Goal: Information Seeking & Learning: Learn about a topic

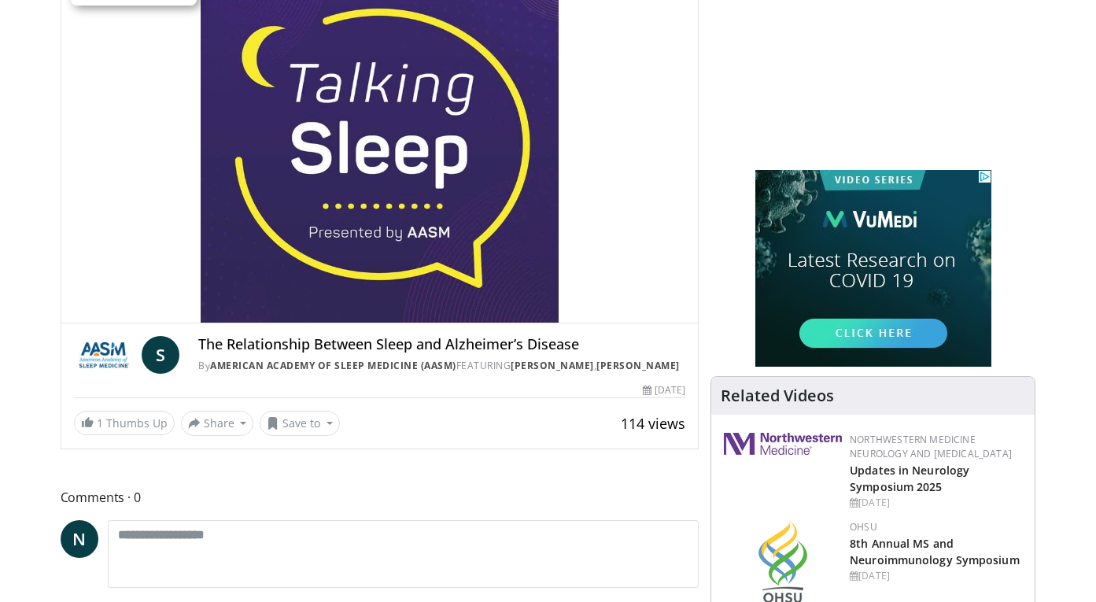
scroll to position [156, 0]
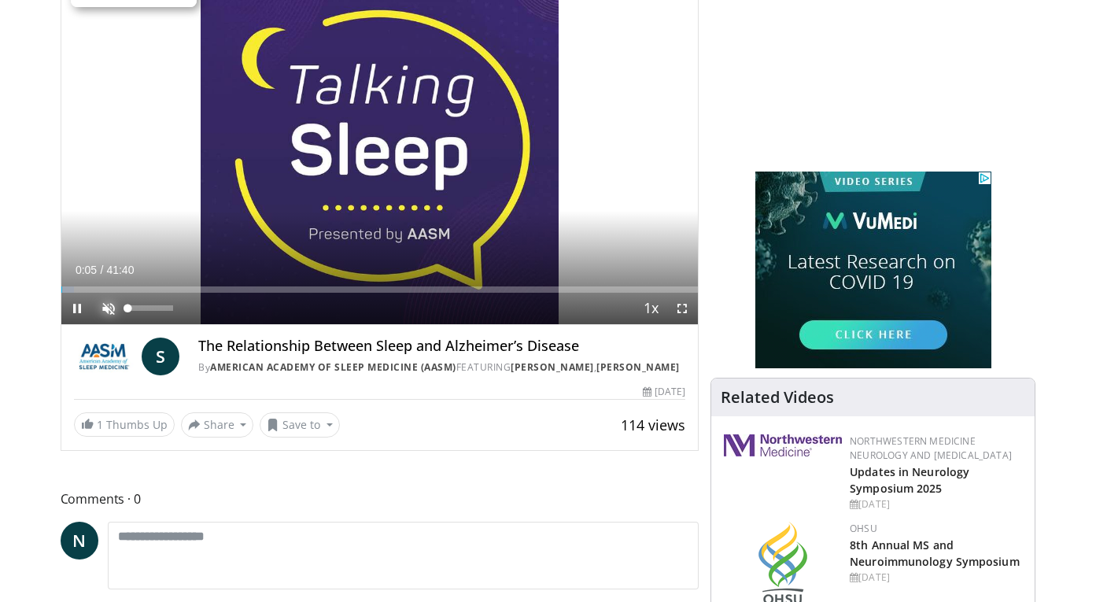
click at [106, 305] on span "Video Player" at bounding box center [108, 308] width 31 height 31
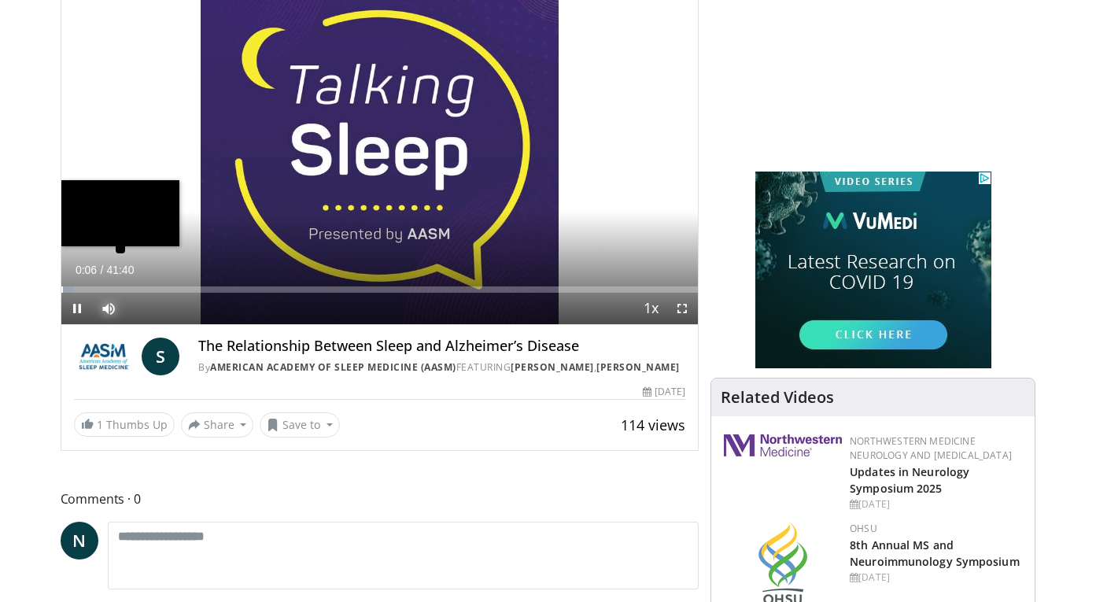
click at [63, 289] on div "Progress Bar" at bounding box center [62, 289] width 2 height 6
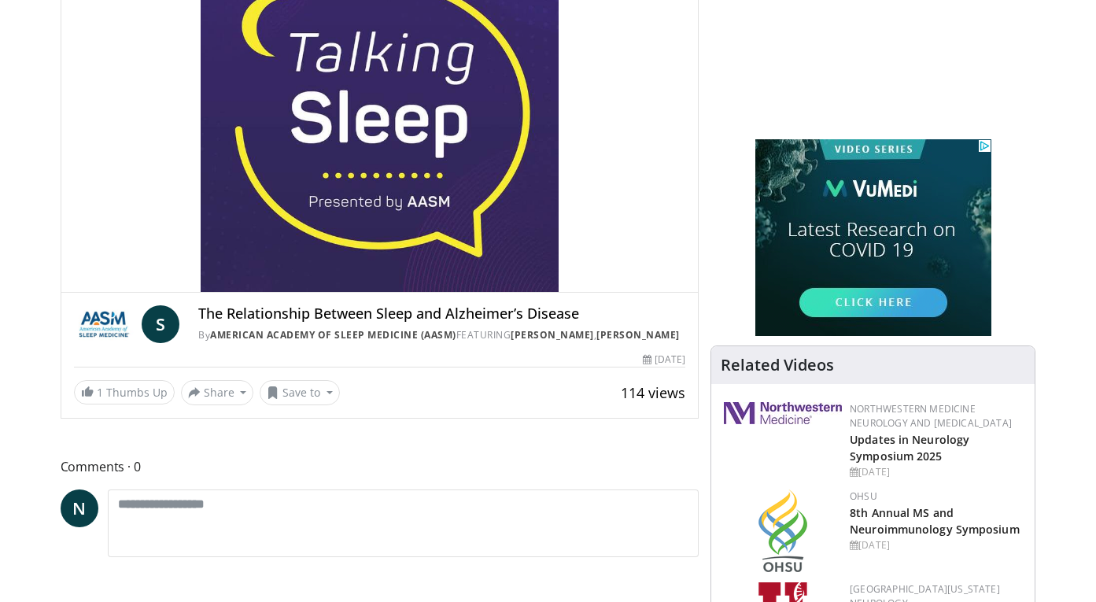
scroll to position [189, 0]
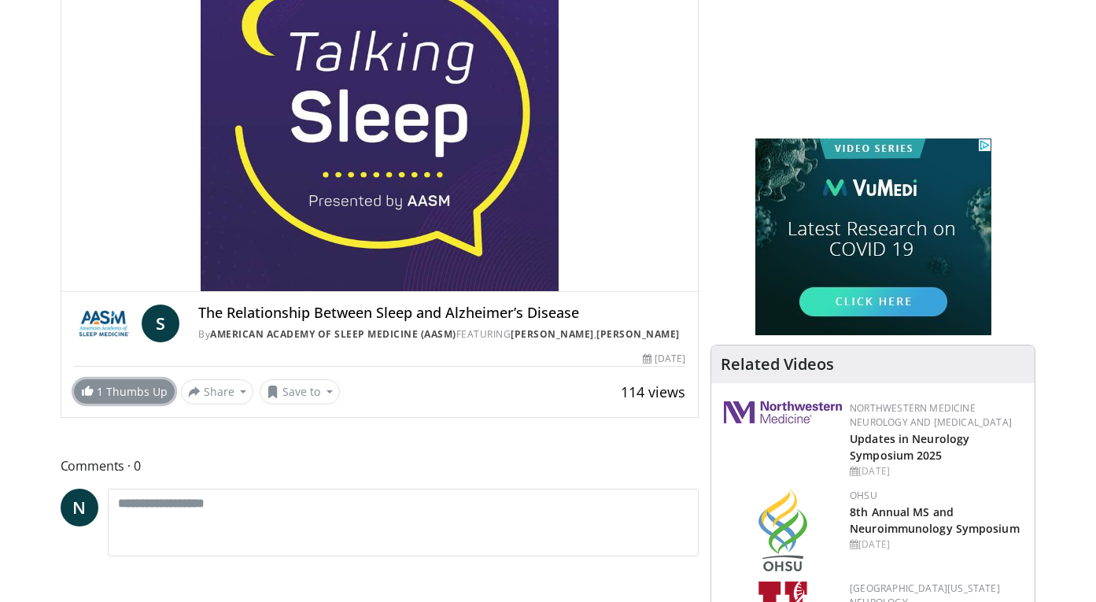
click at [136, 390] on link "1 Thumbs Up" at bounding box center [124, 391] width 101 height 24
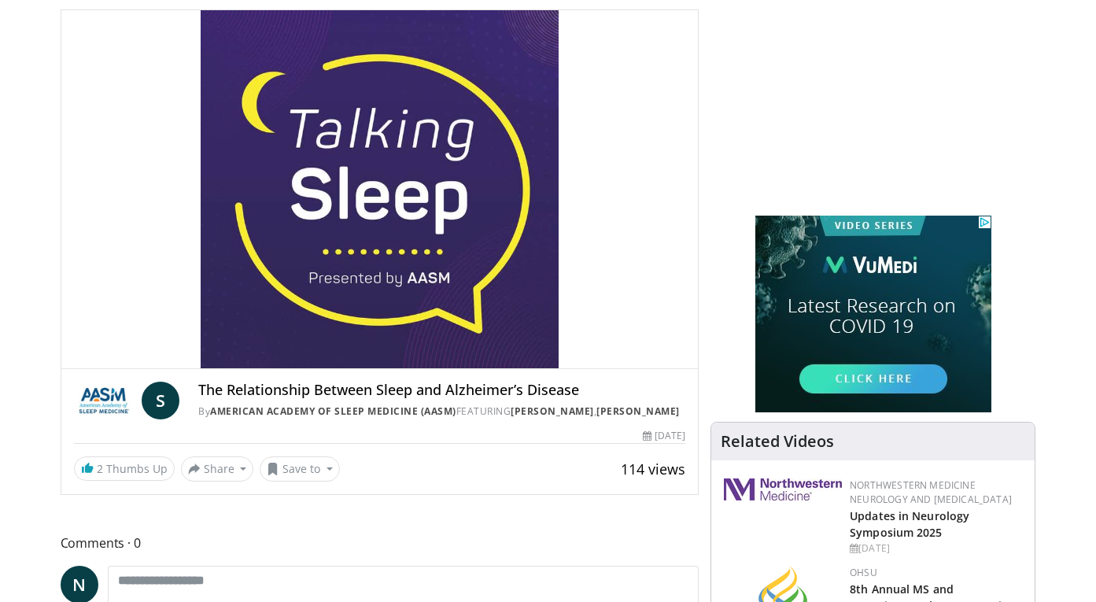
scroll to position [79, 0]
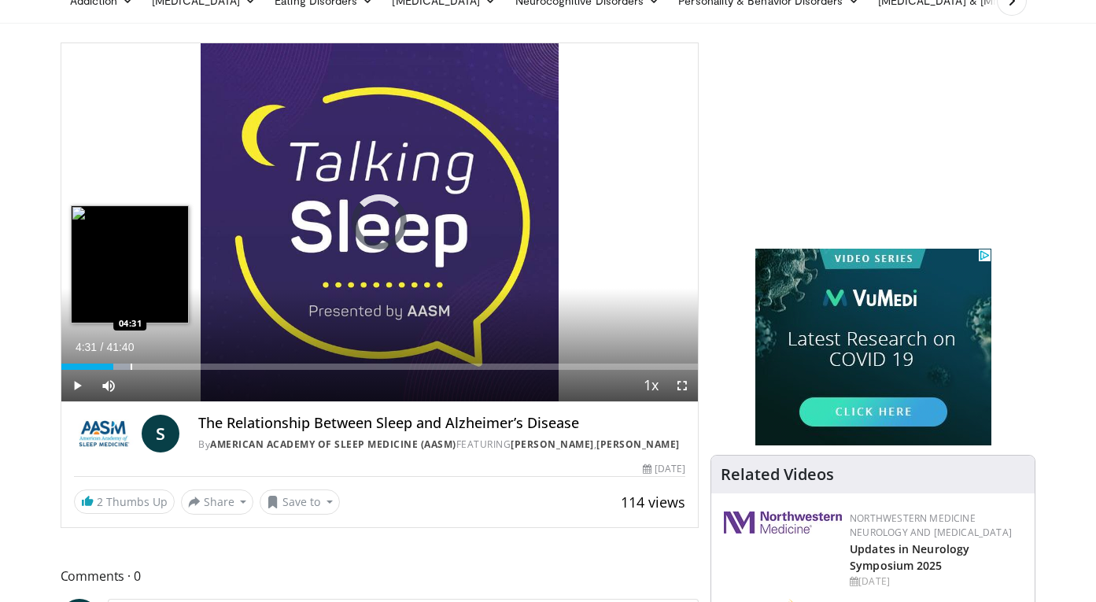
click at [130, 360] on div "Loaded : 10.78% 03:25 04:31" at bounding box center [379, 362] width 637 height 15
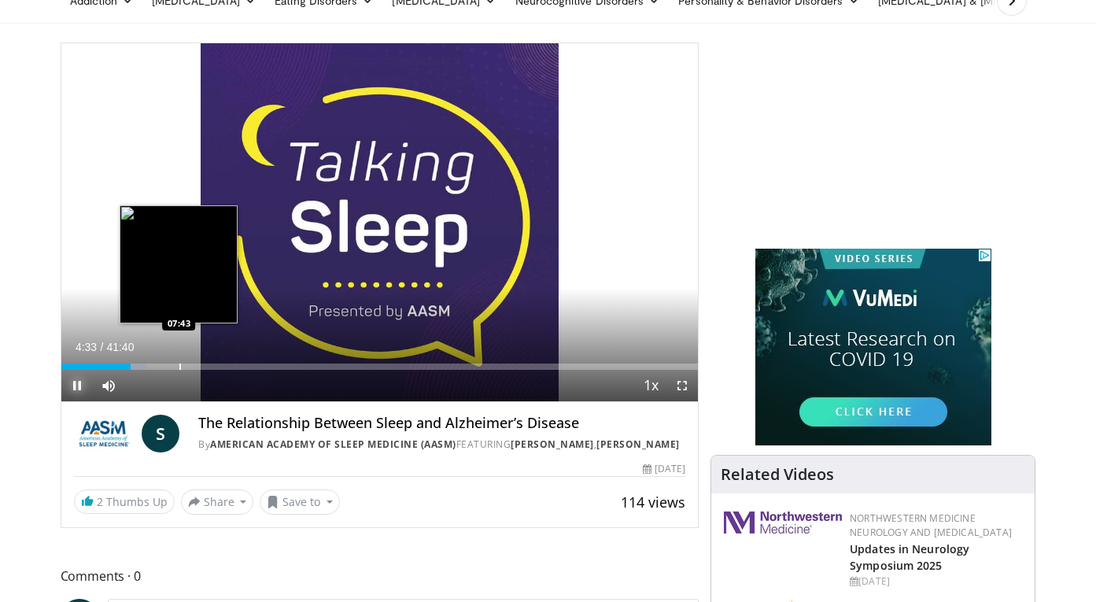
click at [79, 386] on span "Video Player" at bounding box center [76, 385] width 31 height 31
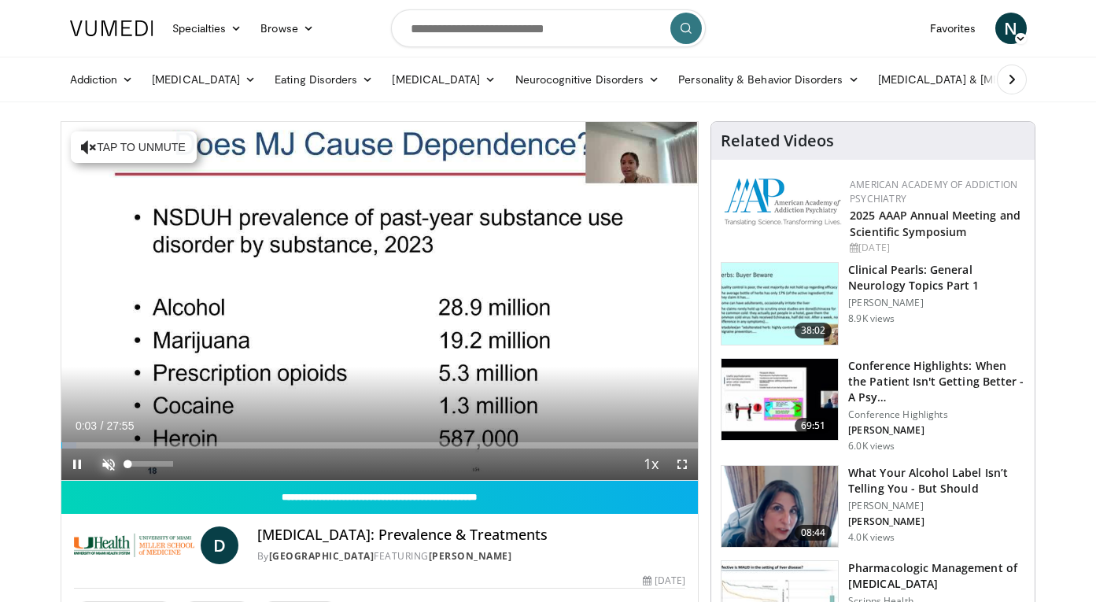
click at [106, 459] on span "Video Player" at bounding box center [108, 463] width 31 height 31
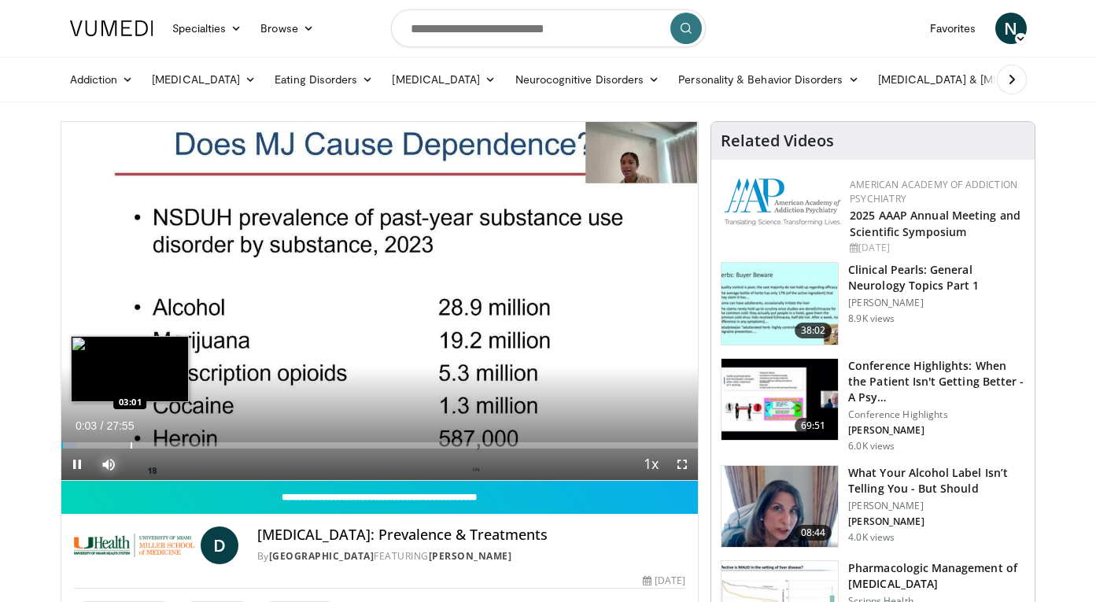
click at [132, 440] on div "Loaded : 2.36% 00:04 03:01" at bounding box center [379, 440] width 637 height 15
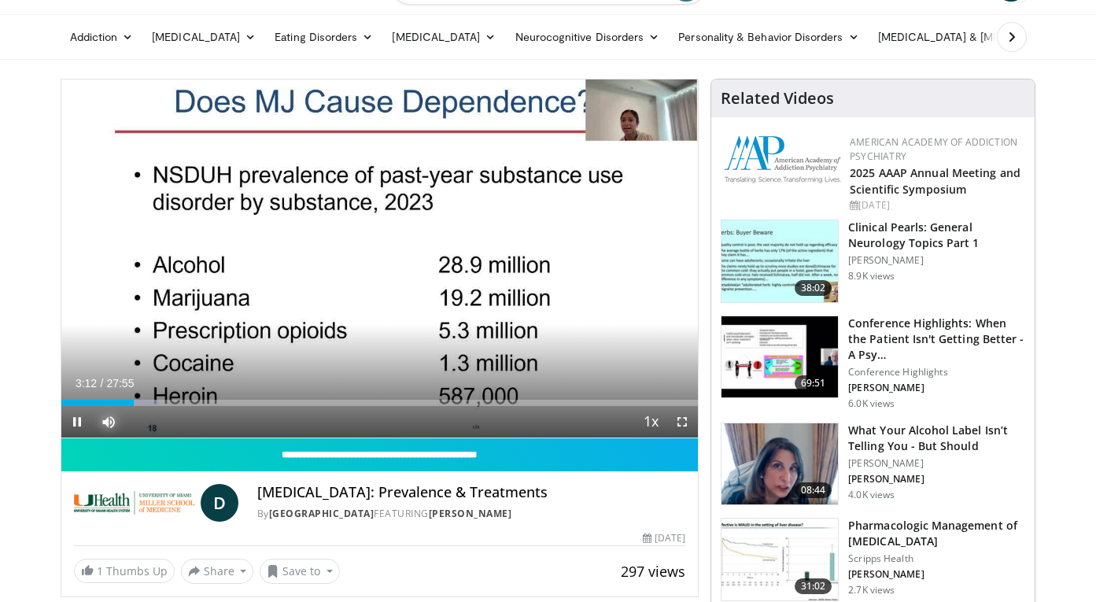
scroll to position [100, 0]
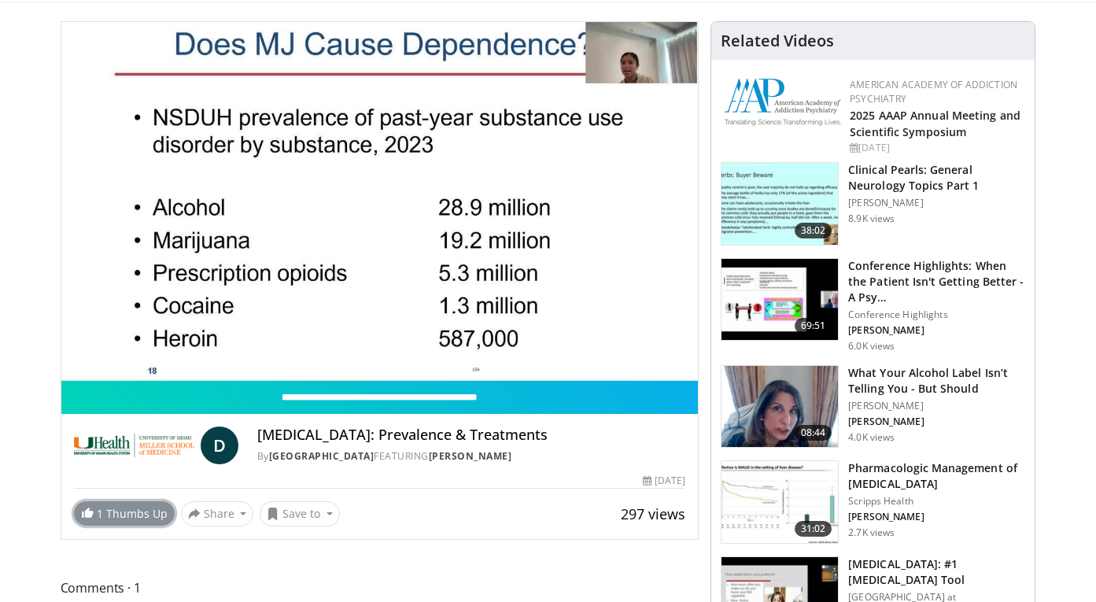
click at [126, 518] on link "1 Thumbs Up" at bounding box center [124, 513] width 101 height 24
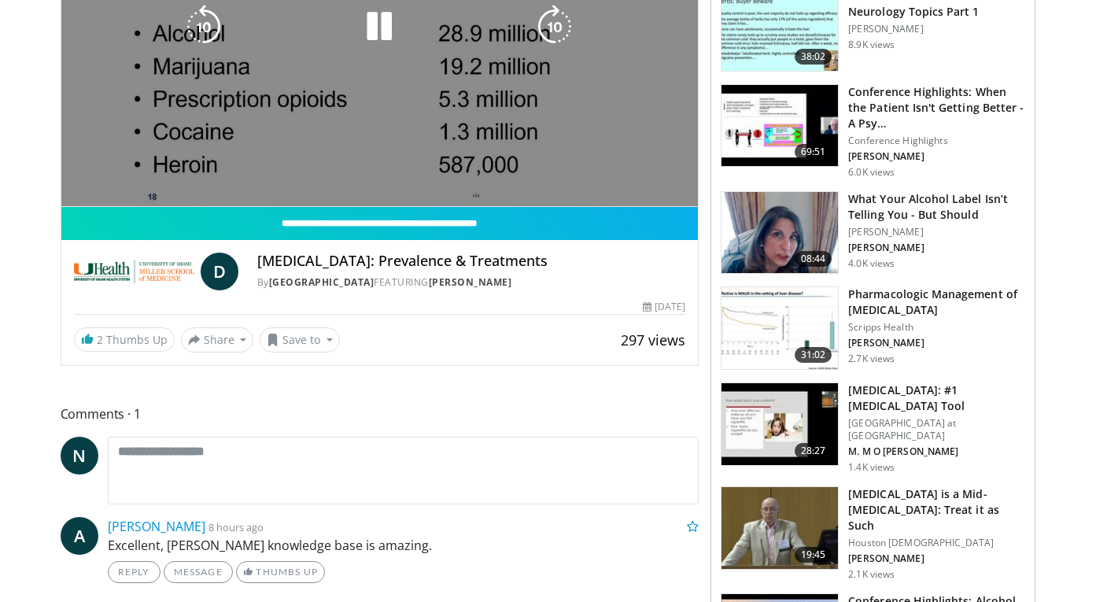
scroll to position [0, 0]
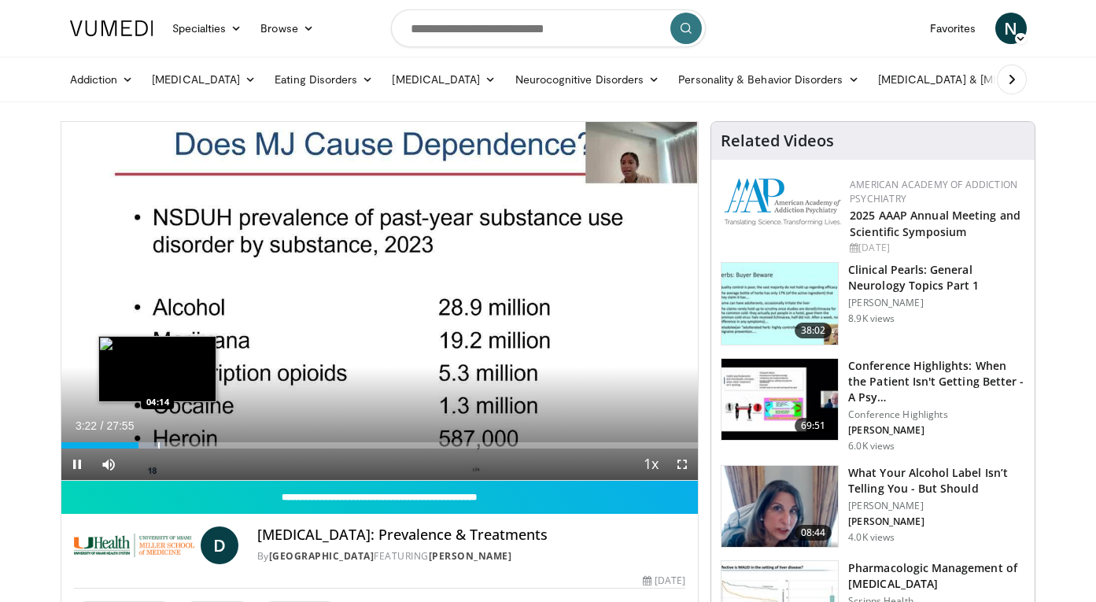
click at [158, 446] on div "Progress Bar" at bounding box center [159, 445] width 2 height 6
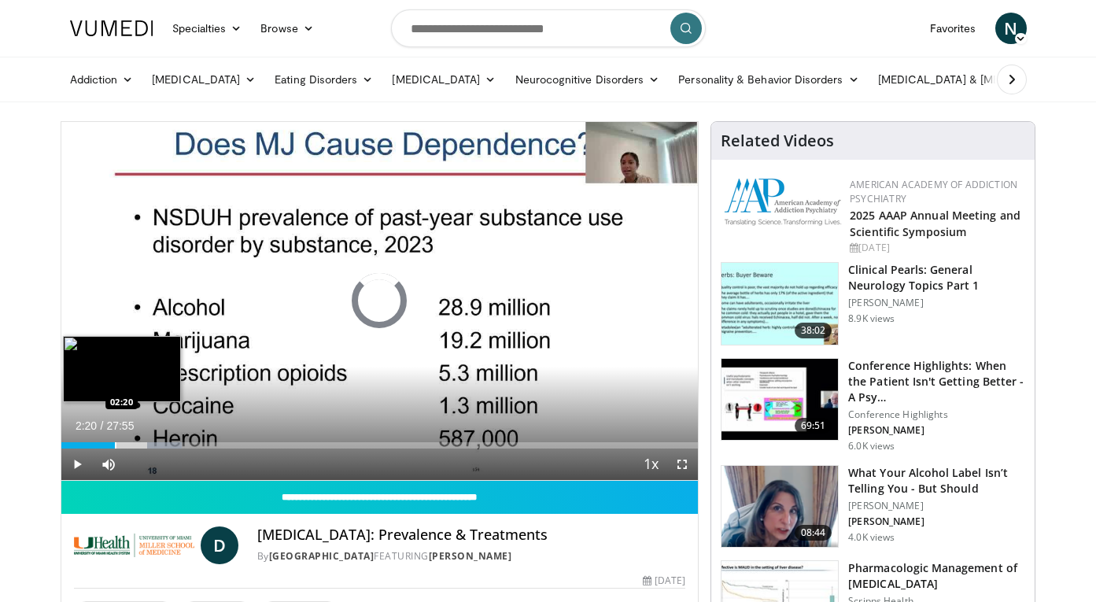
click at [114, 440] on div "Loaded : 18.94% 02:20 02:20" at bounding box center [379, 440] width 637 height 15
drag, startPoint x: 74, startPoint y: 469, endPoint x: 78, endPoint y: 437, distance: 32.5
click at [75, 470] on span "Video Player" at bounding box center [76, 463] width 31 height 31
